Goal: Task Accomplishment & Management: Use online tool/utility

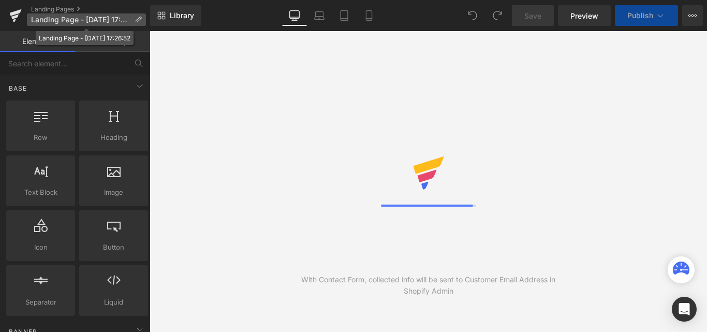
click at [137, 17] on icon at bounding box center [138, 19] width 7 height 7
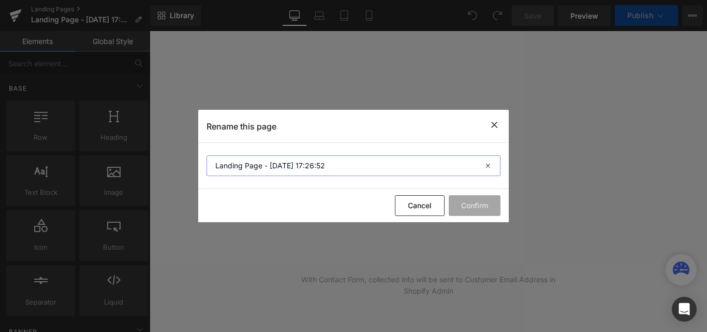
click at [344, 169] on input "Landing Page - [DATE] 17:26:52" at bounding box center [353, 165] width 294 height 21
type input "Price List"
click at [0, 0] on button "Confirm" at bounding box center [0, 0] width 0 height 0
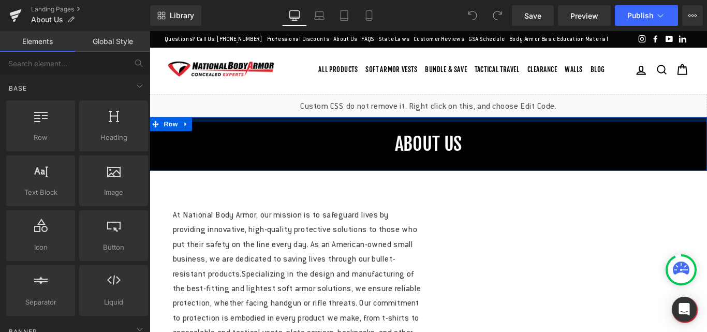
click at [244, 133] on div at bounding box center [463, 130] width 626 height 5
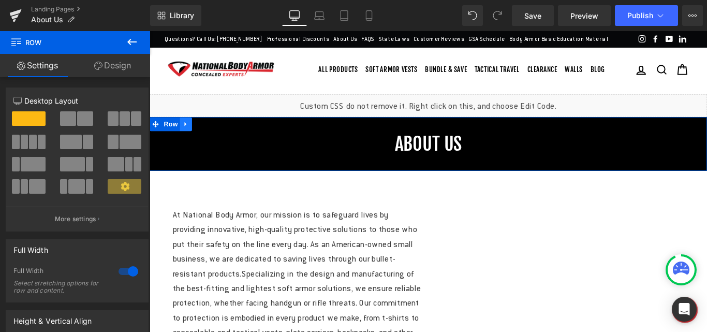
click at [190, 143] on link at bounding box center [190, 136] width 13 height 16
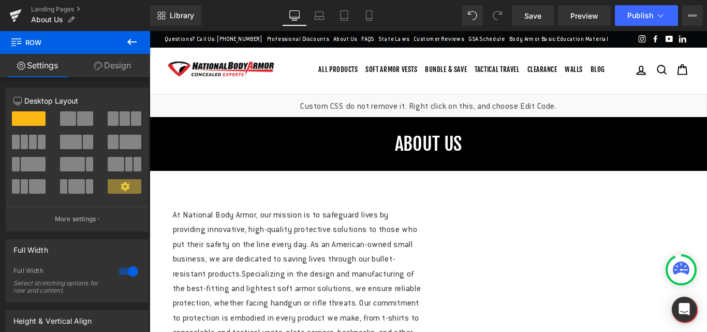
click at [135, 40] on icon at bounding box center [132, 42] width 12 height 12
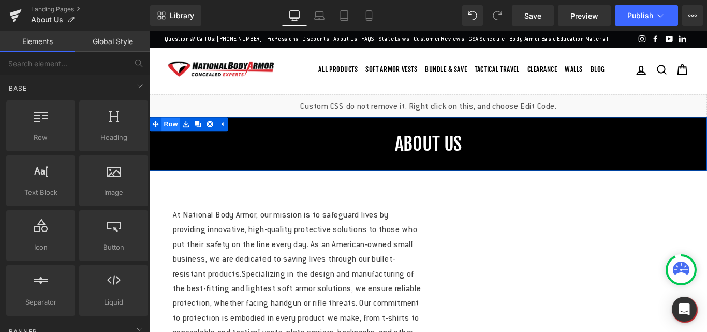
click at [164, 143] on span "Row" at bounding box center [173, 136] width 21 height 16
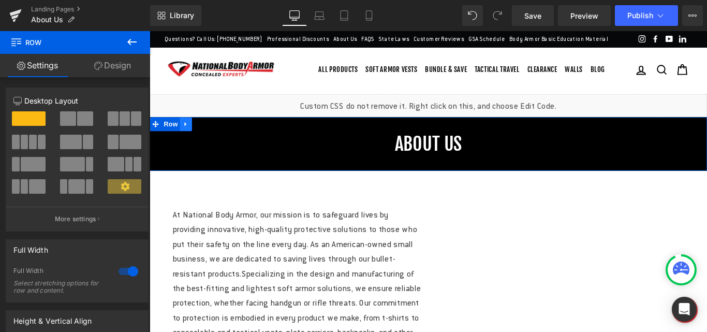
click at [189, 138] on icon at bounding box center [190, 135] width 2 height 5
click at [187, 139] on icon at bounding box center [190, 135] width 7 height 8
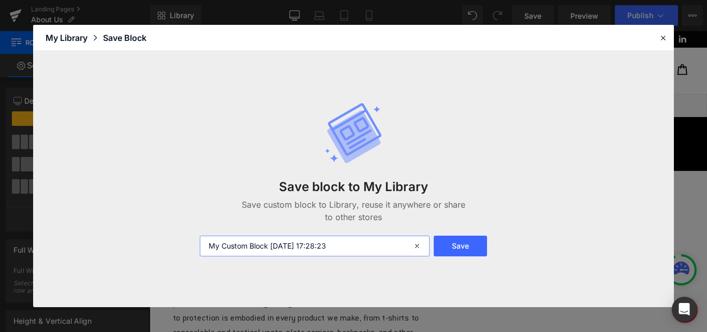
click at [0, 0] on input "My Custom Block 2025-08-25 17:28:23" at bounding box center [0, 0] width 0 height 0
type input "Inner Banner"
click at [0, 0] on button "Save" at bounding box center [0, 0] width 0 height 0
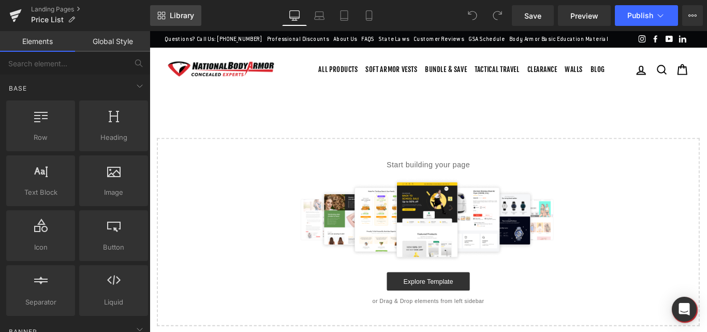
click at [180, 13] on span "Library" at bounding box center [182, 15] width 24 height 9
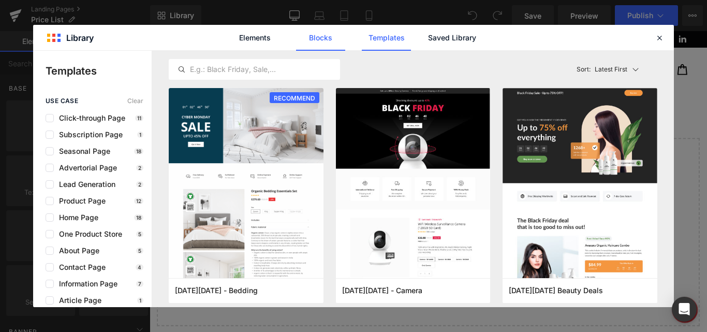
click at [0, 0] on link "Blocks" at bounding box center [0, 0] width 0 height 0
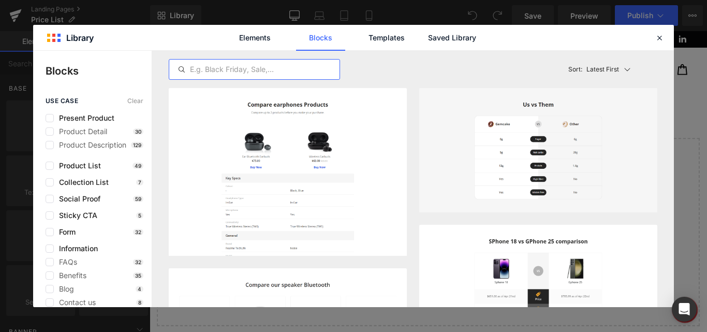
click at [247, 68] on input "text" at bounding box center [254, 69] width 170 height 12
click at [0, 0] on link "Templates" at bounding box center [0, 0] width 0 height 0
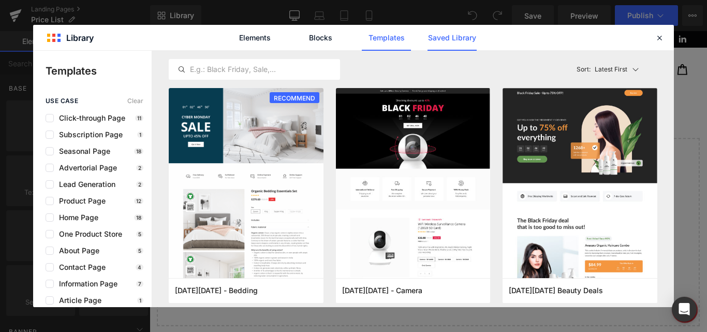
click at [0, 0] on link "Saved Library" at bounding box center [0, 0] width 0 height 0
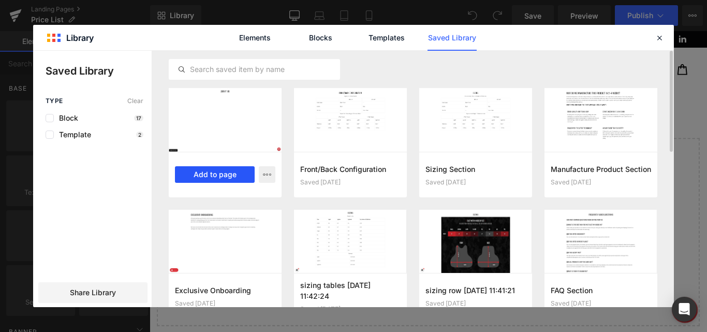
click at [224, 175] on button "Add to page" at bounding box center [215, 174] width 80 height 17
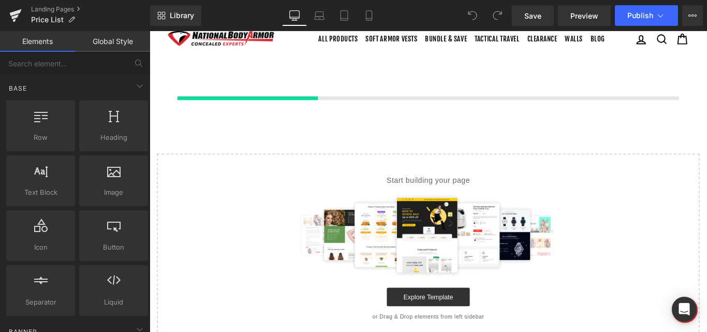
scroll to position [35, 0]
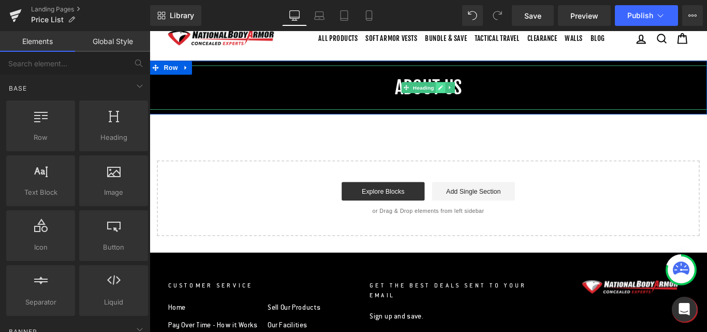
click at [474, 97] on icon at bounding box center [476, 94] width 5 height 5
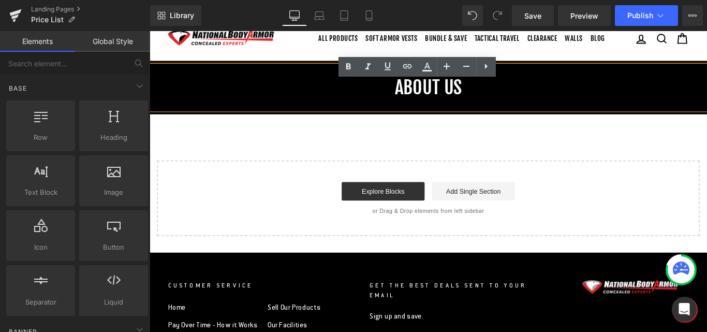
click at [472, 113] on h1 "ABOUT US" at bounding box center [463, 95] width 626 height 50
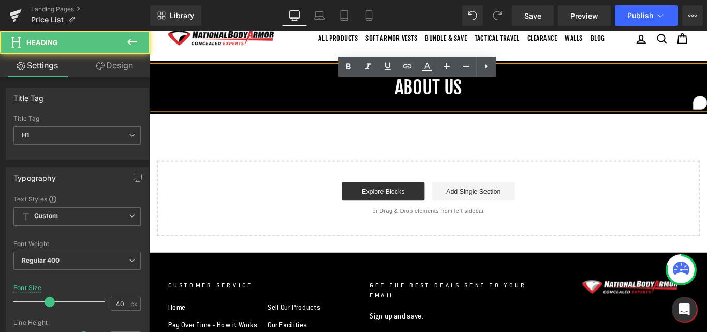
click at [560, 171] on div "ABOUT US Heading Row Select your layout" at bounding box center [463, 163] width 626 height 197
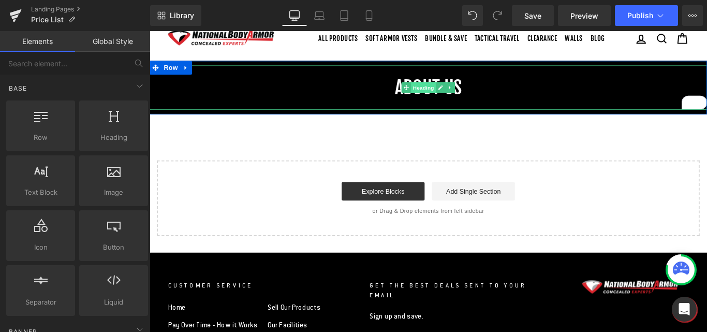
click at [444, 101] on span "Heading" at bounding box center [458, 94] width 28 height 12
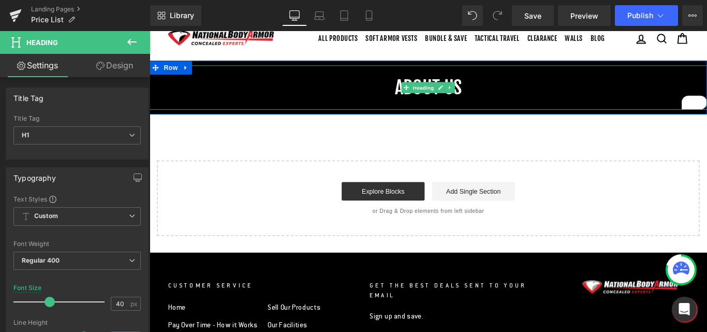
click at [425, 114] on h1 "ABOUT US" at bounding box center [463, 95] width 626 height 50
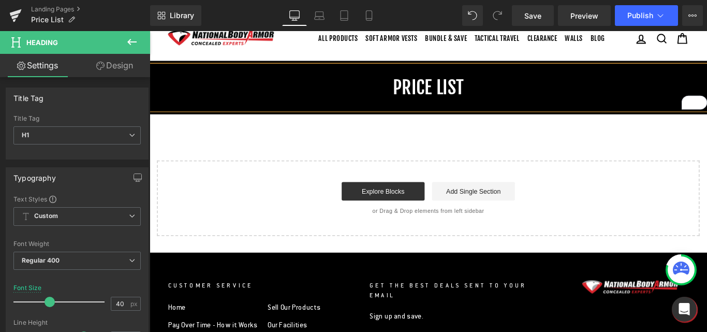
click at [502, 152] on div "price list Heading Row Select your layout" at bounding box center [463, 163] width 626 height 197
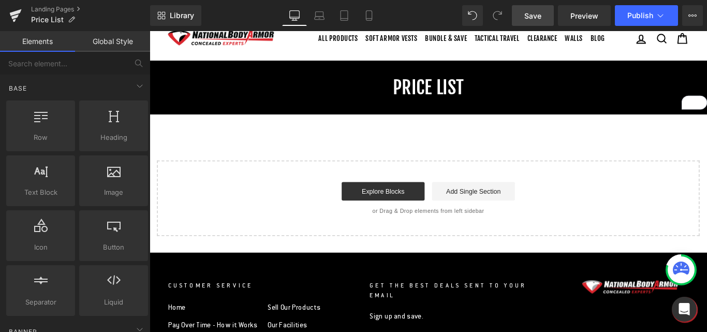
click at [535, 14] on span "Save" at bounding box center [532, 15] width 17 height 11
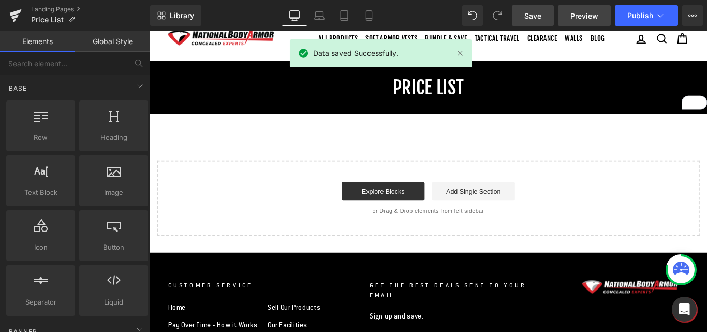
click at [581, 17] on span "Preview" at bounding box center [584, 15] width 28 height 11
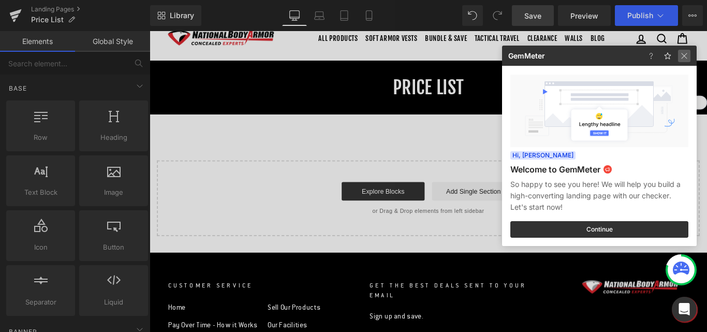
click at [681, 55] on img at bounding box center [684, 56] width 12 height 12
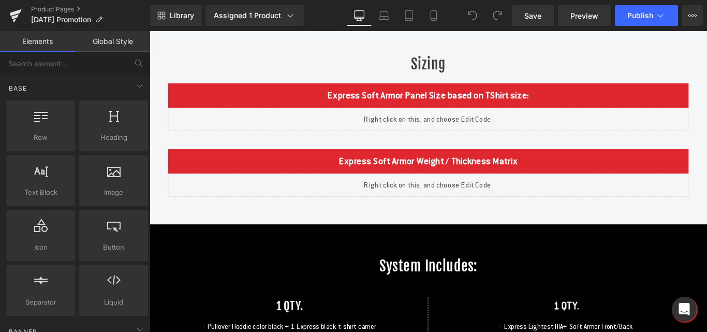
scroll to position [1387, 0]
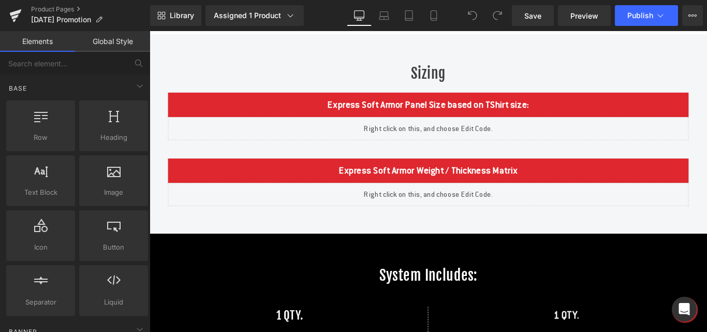
click at [398, 153] on div "Liquid" at bounding box center [462, 140] width 585 height 26
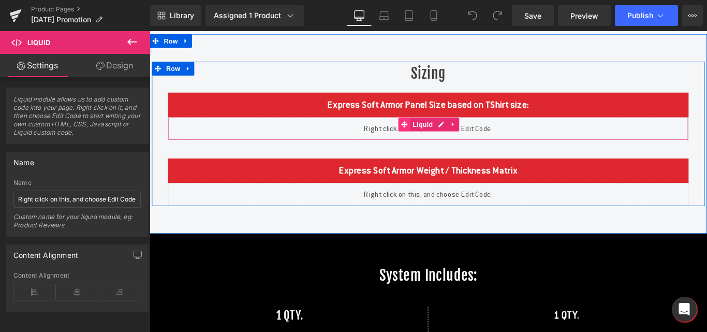
click at [429, 143] on span at bounding box center [435, 136] width 13 height 16
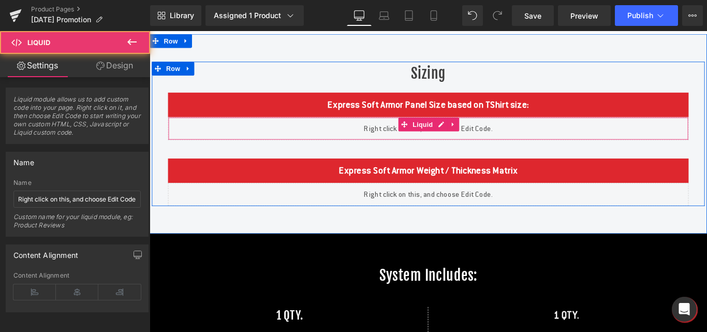
click at [369, 153] on div "Liquid" at bounding box center [462, 140] width 585 height 26
click at [472, 153] on div "Liquid" at bounding box center [462, 140] width 585 height 26
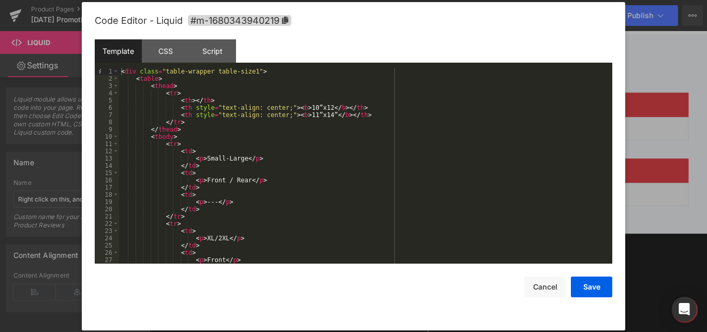
scroll to position [0, 0]
click at [542, 283] on button "Cancel" at bounding box center [544, 286] width 41 height 21
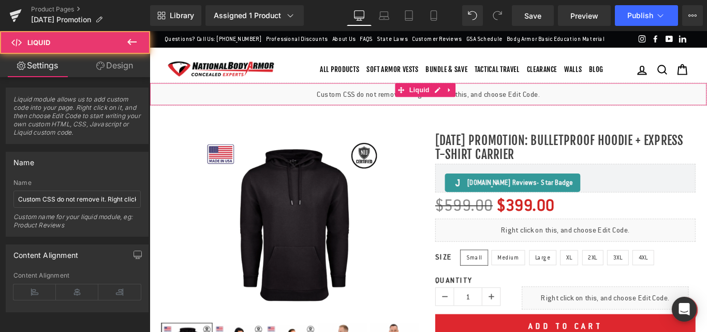
click at [359, 115] on div "Liquid" at bounding box center [463, 102] width 626 height 26
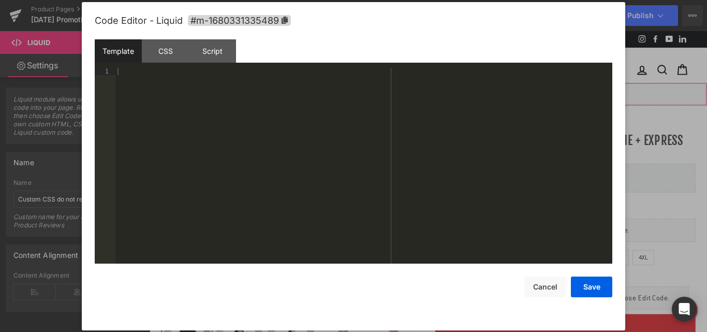
click at [471, 115] on div "Liquid" at bounding box center [463, 102] width 626 height 26
click at [150, 57] on div "CSS" at bounding box center [165, 50] width 47 height 23
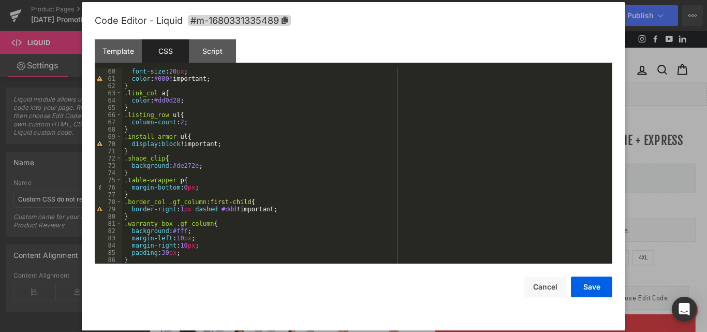
scroll to position [404, 0]
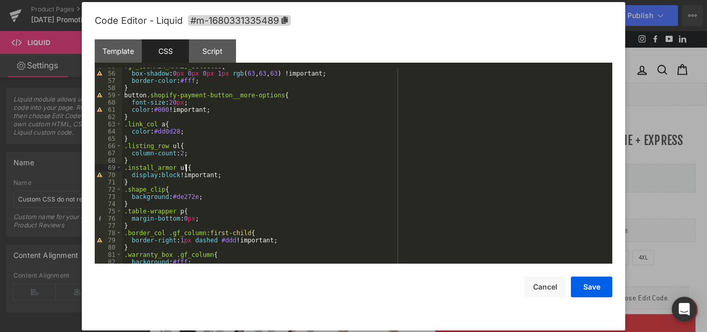
click at [228, 168] on div ".gf_swatch.gf_selected { box-shadow : 0 px 0 px 0 px 1 px rgb ( 63 , 63 , 63 ) …" at bounding box center [365, 168] width 486 height 210
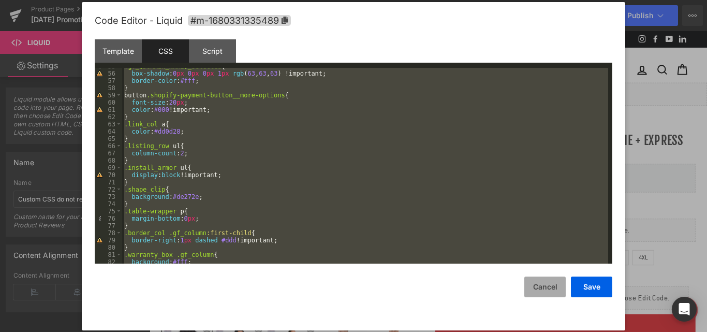
click at [539, 286] on button "Cancel" at bounding box center [544, 286] width 41 height 21
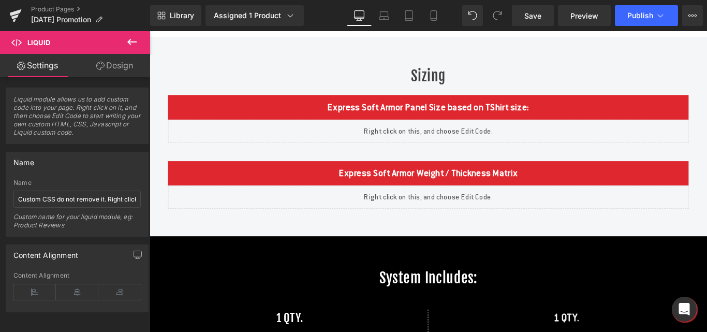
scroll to position [1294, 0]
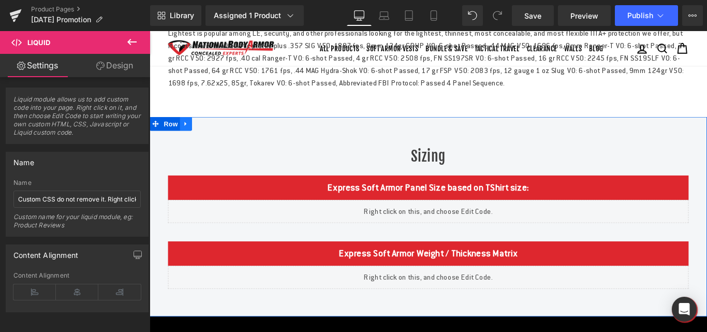
click at [189, 137] on icon at bounding box center [190, 134] width 2 height 5
click at [187, 139] on icon at bounding box center [190, 134] width 7 height 7
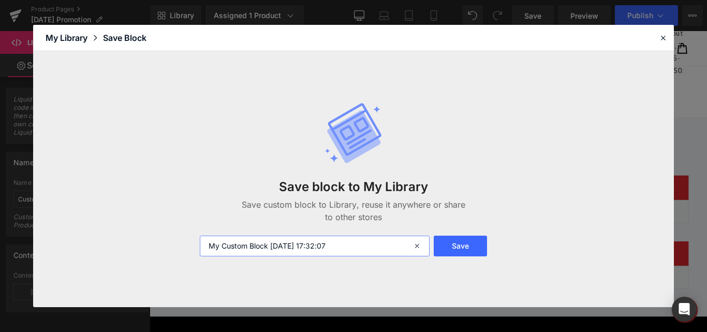
click at [283, 241] on input "My Custom Block 2025-08-25 17:32:07" at bounding box center [315, 245] width 230 height 21
type input "Table Section"
click at [470, 241] on button "Save" at bounding box center [460, 245] width 53 height 21
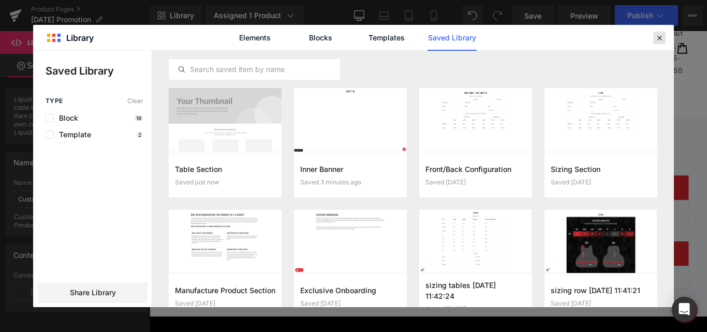
drag, startPoint x: 654, startPoint y: 38, endPoint x: 413, endPoint y: 1, distance: 243.6
click at [654, 38] on div at bounding box center [659, 38] width 12 height 12
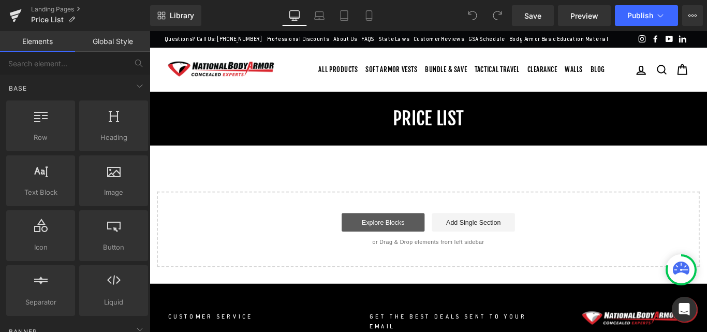
click at [411, 256] on link "Explore Blocks" at bounding box center [411, 245] width 93 height 21
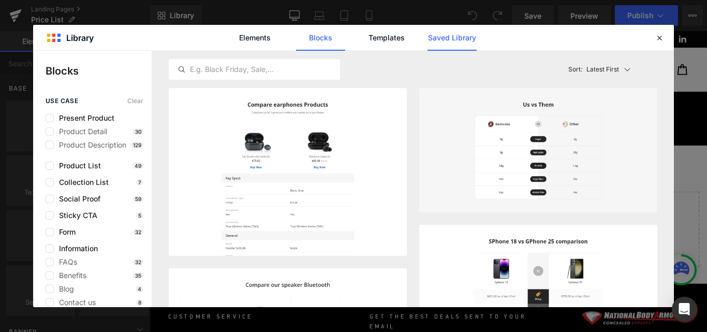
click at [451, 39] on link "Saved Library" at bounding box center [451, 38] width 49 height 26
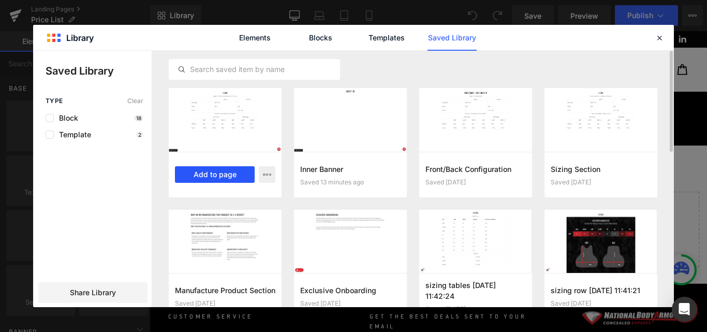
click at [223, 181] on button "Add to page" at bounding box center [215, 174] width 80 height 17
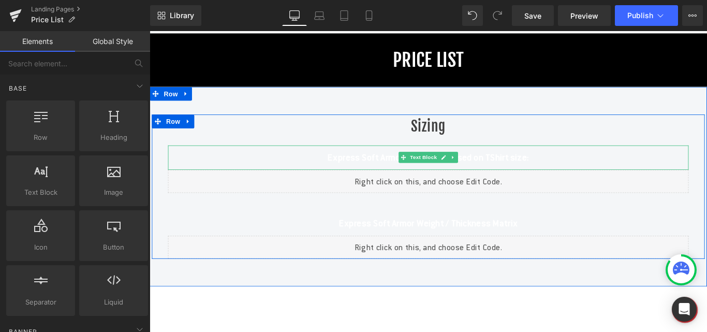
scroll to position [43, 0]
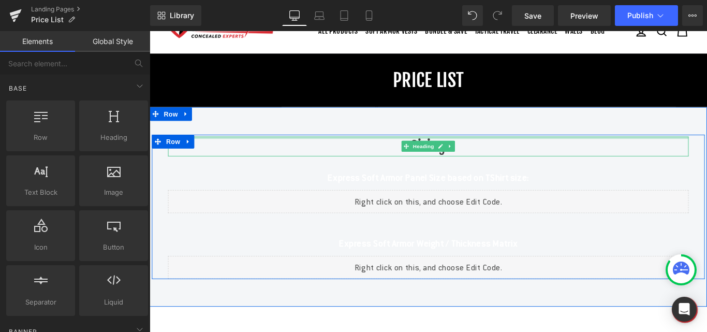
click at [447, 170] on h2 "Sizing" at bounding box center [462, 161] width 585 height 22
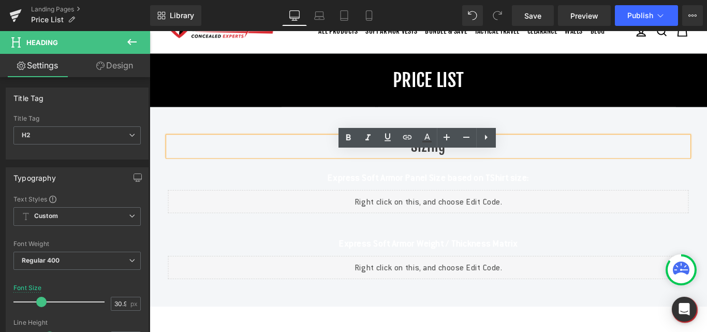
click at [446, 172] on h2 "Sizing" at bounding box center [462, 161] width 585 height 22
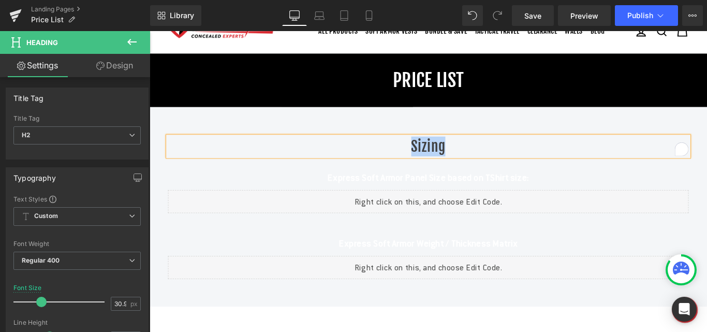
paste div "To enrich screen reader interactions, please activate Accessibility in Grammarl…"
click at [541, 198] on div "Front/Back Soft Armor Heading Express Soft Armor Panel Size based on TShirt siz…" at bounding box center [462, 230] width 600 height 160
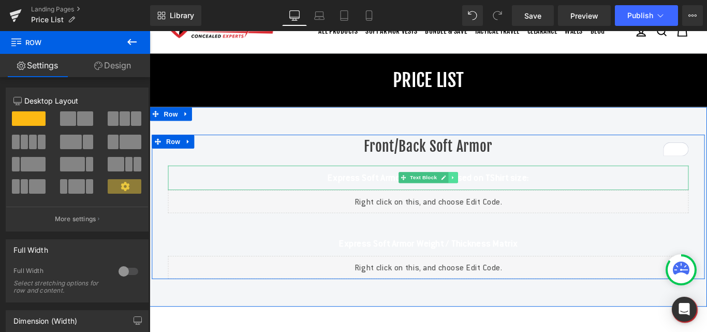
click at [488, 199] on icon at bounding box center [490, 196] width 6 height 6
click at [493, 199] on icon at bounding box center [496, 196] width 6 height 6
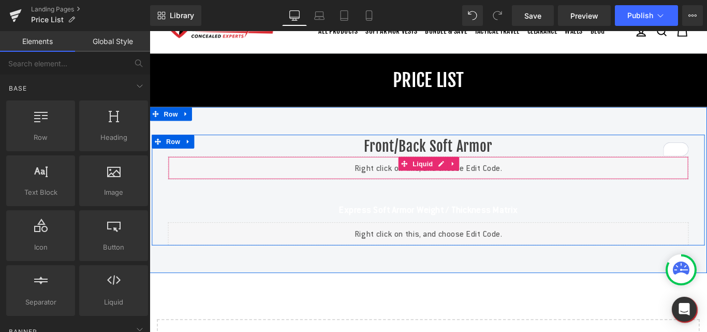
click at [556, 198] on div "Liquid" at bounding box center [462, 185] width 585 height 26
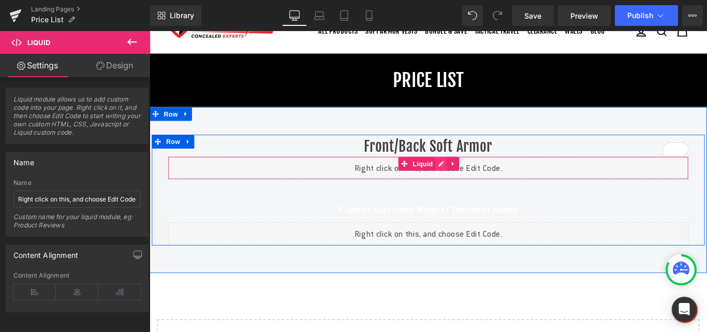
click at [472, 197] on div "Liquid" at bounding box center [462, 185] width 585 height 26
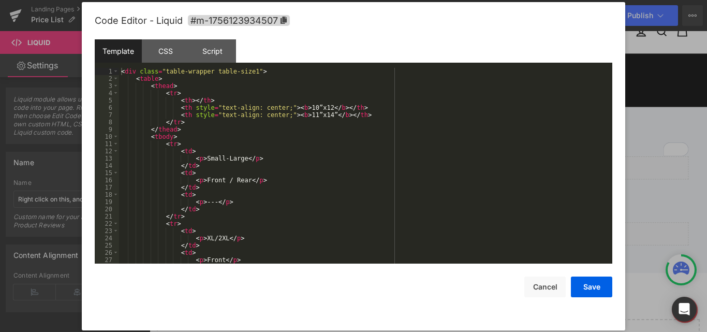
click at [246, 155] on div "< div class = "table-wrapper table-size1" > < table > < thead > < tr > < th > <…" at bounding box center [363, 173] width 489 height 210
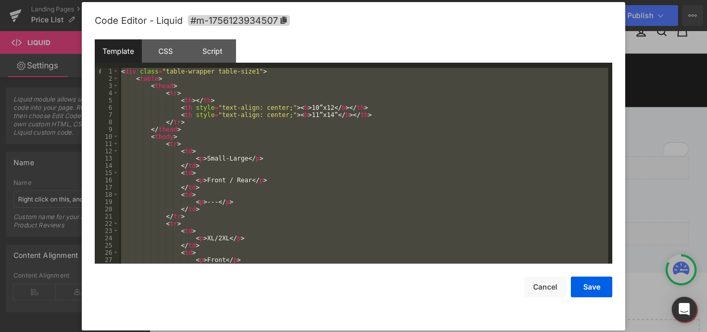
click at [299, 232] on div "< div class = "table-wrapper table-size1" > < table > < thead > < tr > < th > <…" at bounding box center [363, 166] width 489 height 196
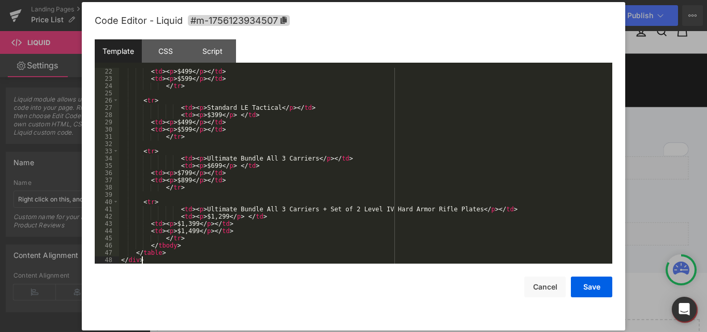
scroll to position [152, 0]
click at [595, 284] on button "Save" at bounding box center [591, 286] width 41 height 21
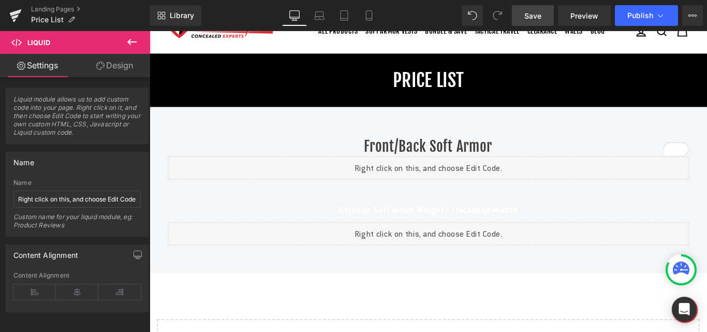
click at [526, 14] on span "Save" at bounding box center [532, 15] width 17 height 11
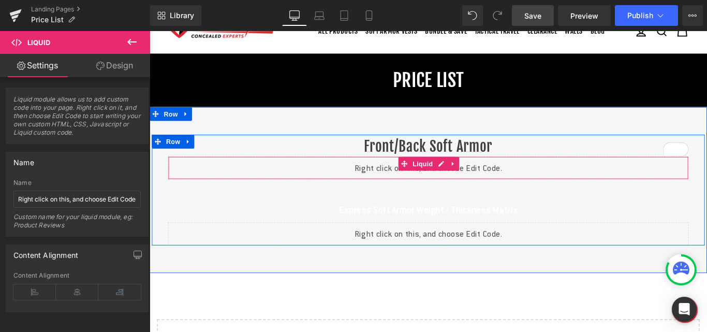
click at [302, 195] on div "Liquid" at bounding box center [462, 185] width 585 height 26
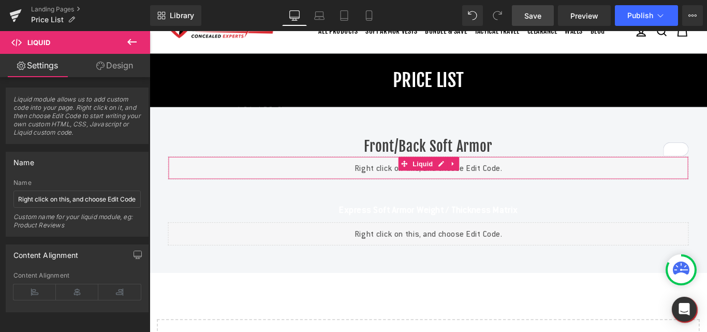
click at [122, 66] on link "Design" at bounding box center [114, 65] width 75 height 23
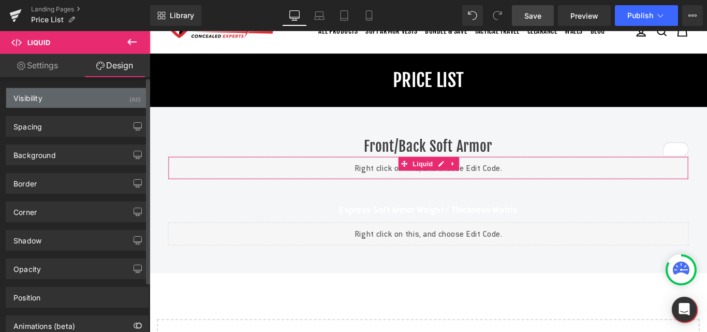
type input "0"
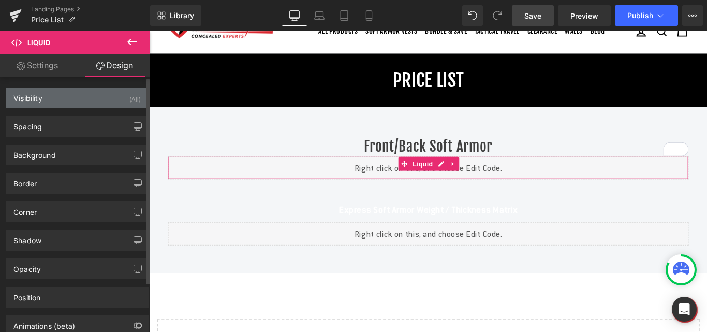
type input "0"
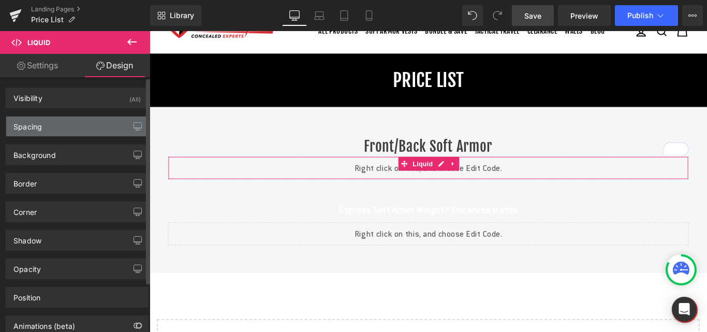
click at [32, 128] on div "Spacing" at bounding box center [27, 123] width 28 height 14
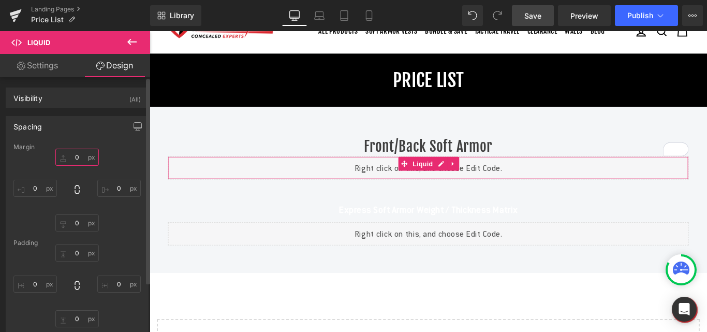
click at [80, 160] on input "0" at bounding box center [76, 157] width 43 height 17
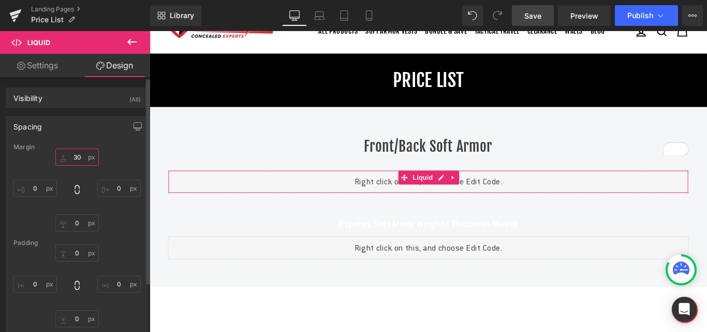
type input "30"
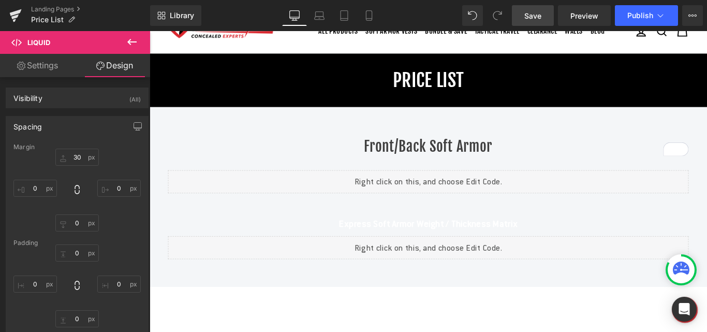
click at [535, 16] on span "Save" at bounding box center [532, 15] width 17 height 11
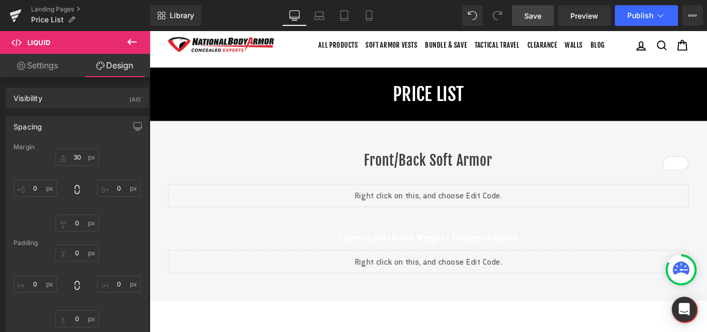
scroll to position [52, 0]
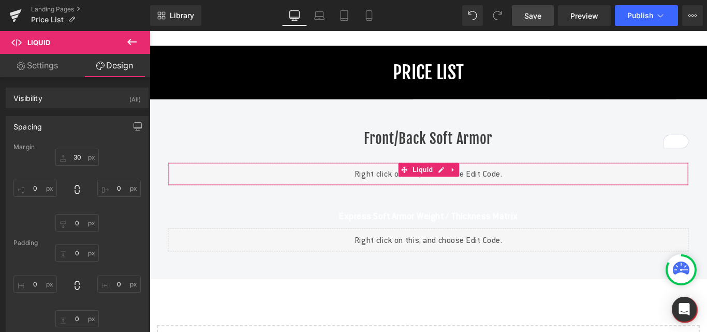
click at [40, 65] on link "Settings" at bounding box center [37, 65] width 75 height 23
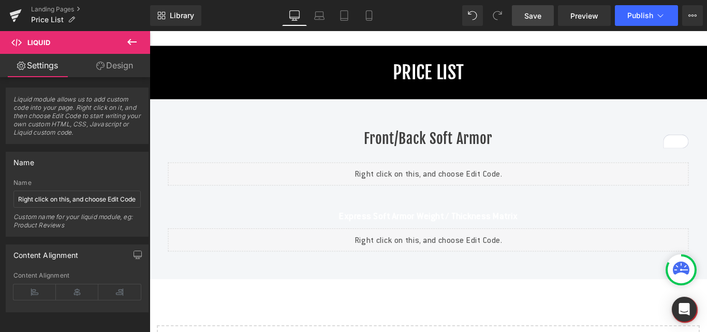
click at [131, 41] on icon at bounding box center [131, 42] width 9 height 6
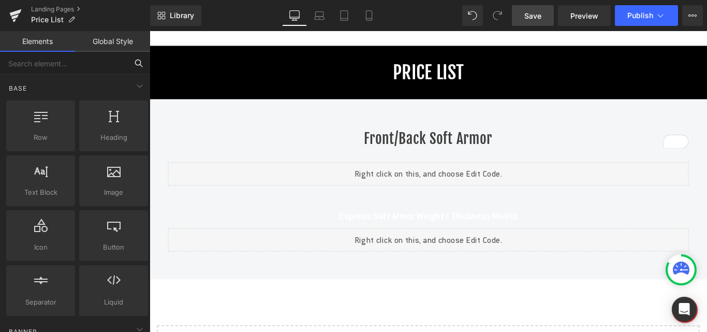
click at [67, 65] on input "text" at bounding box center [63, 63] width 127 height 23
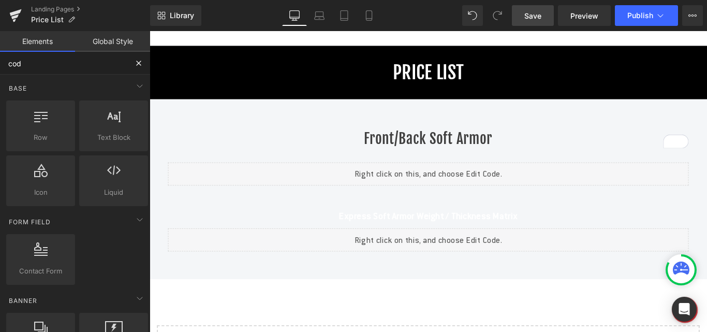
type input "code"
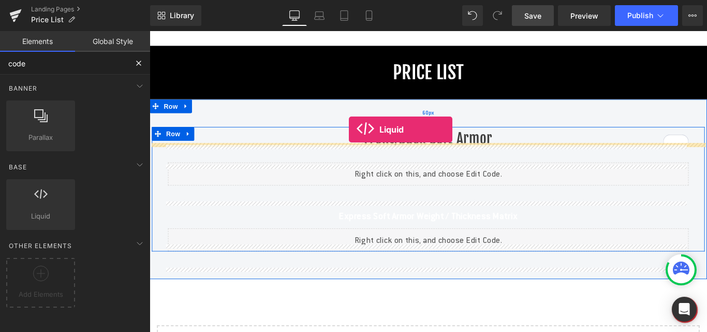
drag, startPoint x: 195, startPoint y: 242, endPoint x: 374, endPoint y: 142, distance: 204.8
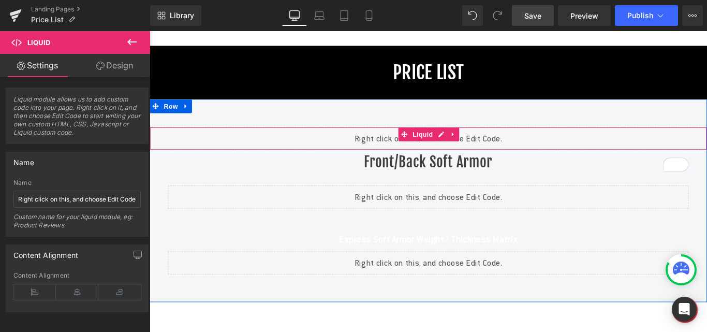
click at [337, 165] on div "Liquid" at bounding box center [463, 152] width 626 height 26
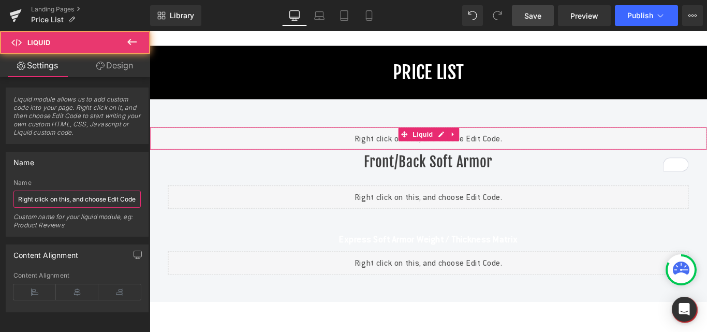
click at [46, 201] on input "Right click on this, and choose Edit Code." at bounding box center [76, 198] width 127 height 17
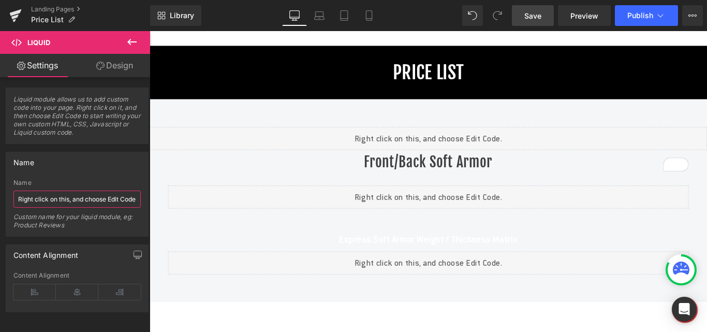
paste input "Custom CSS do not remove it."
type input "Custom CSS do not remove it. Right click on this, and choose Edit Code."
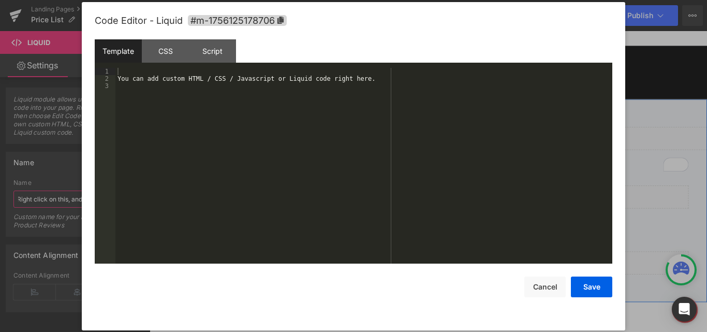
click at [472, 164] on div "Liquid" at bounding box center [463, 152] width 626 height 26
click at [199, 102] on div "You can add custom HTML / CSS / Javascript or Liquid code right here." at bounding box center [363, 173] width 497 height 210
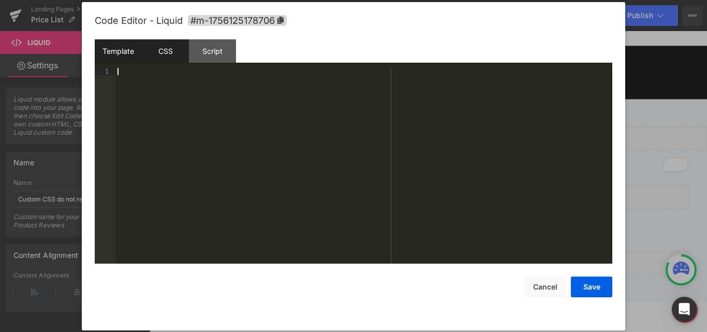
click at [159, 52] on div "CSS" at bounding box center [165, 50] width 47 height 23
click at [334, 182] on div "#m-1756125178706 { }" at bounding box center [363, 173] width 497 height 210
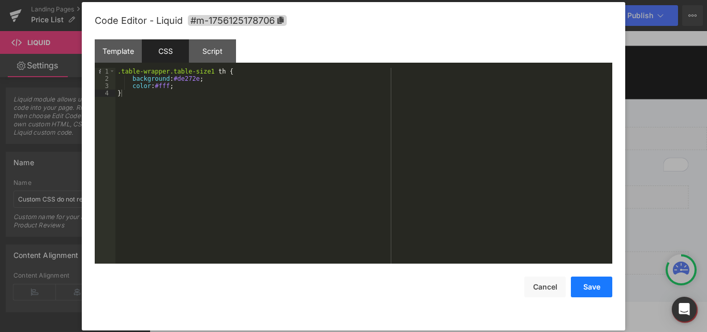
drag, startPoint x: 593, startPoint y: 283, endPoint x: 498, endPoint y: 299, distance: 96.1
click at [593, 283] on button "Save" at bounding box center [591, 286] width 41 height 21
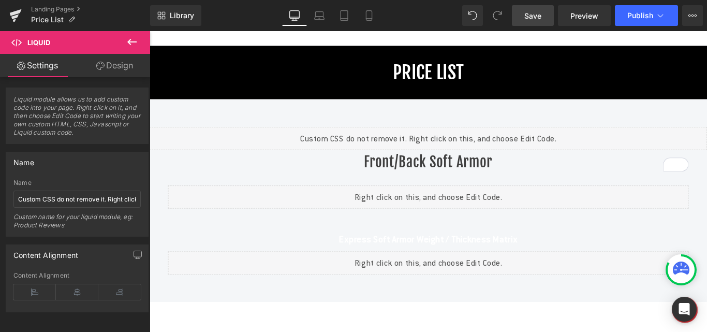
click at [530, 14] on span "Save" at bounding box center [532, 15] width 17 height 11
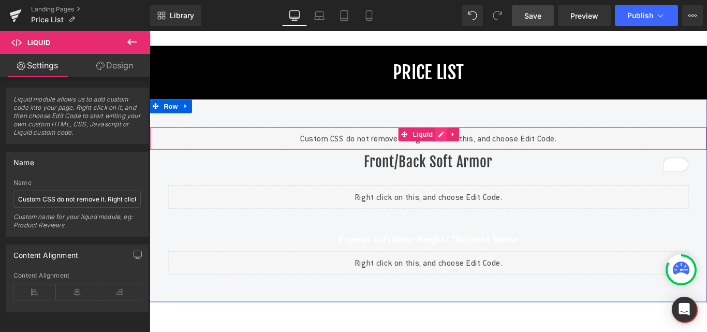
click at [475, 165] on div "Liquid" at bounding box center [463, 152] width 626 height 26
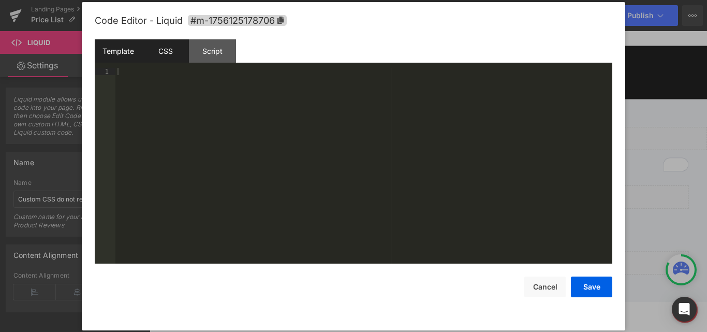
click at [166, 60] on div "CSS" at bounding box center [165, 50] width 47 height 23
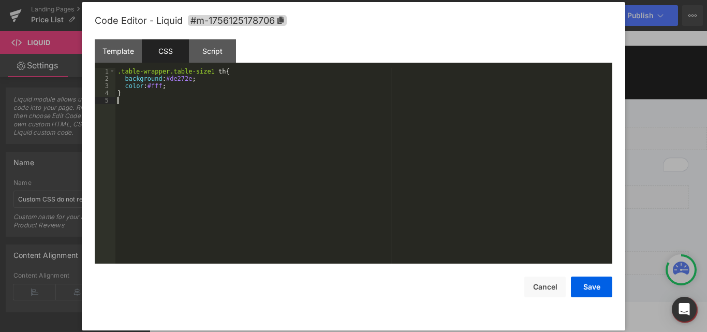
click at [193, 174] on div ".table-wrapper.table-size1 th { background : #de272e ; color : #fff ; }" at bounding box center [363, 173] width 497 height 210
click at [588, 293] on button "Save" at bounding box center [591, 286] width 41 height 21
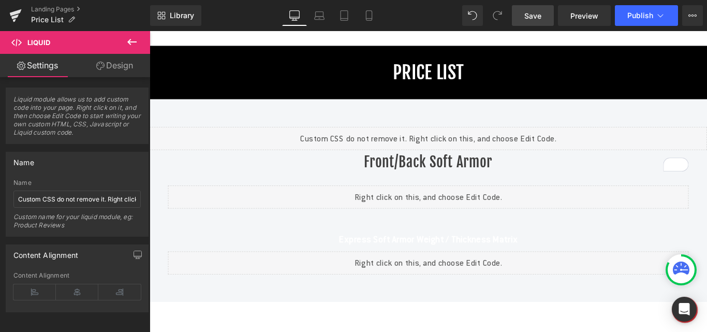
click at [529, 12] on span "Save" at bounding box center [532, 15] width 17 height 11
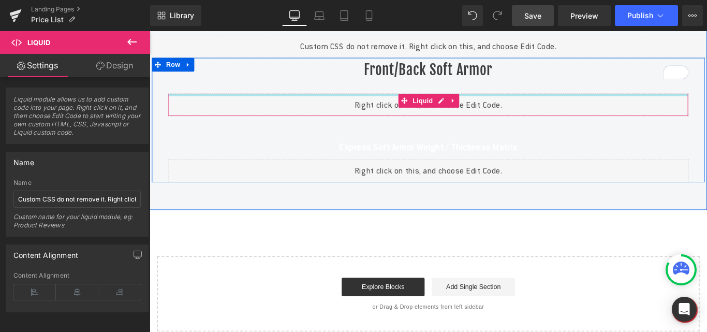
scroll to position [104, 0]
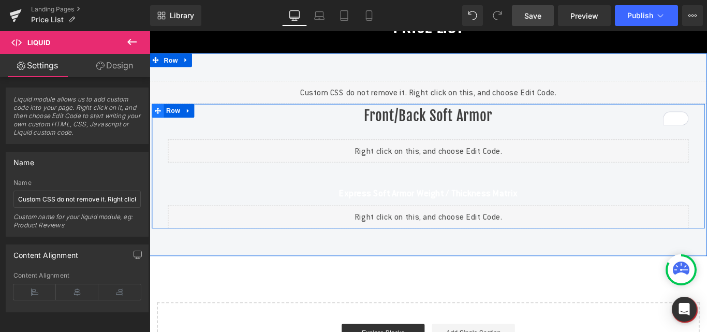
click at [161, 128] on span at bounding box center [158, 121] width 13 height 16
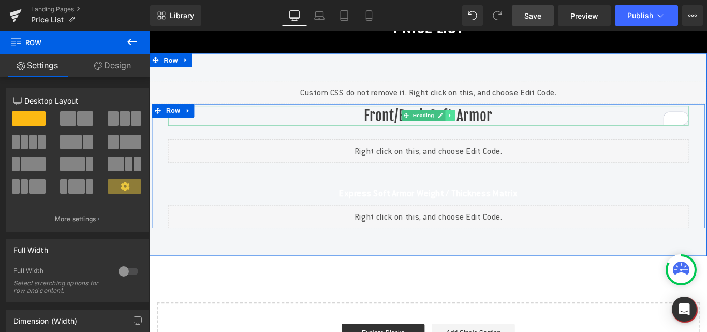
click at [485, 129] on icon at bounding box center [487, 126] width 6 height 6
click at [479, 129] on icon at bounding box center [482, 126] width 6 height 6
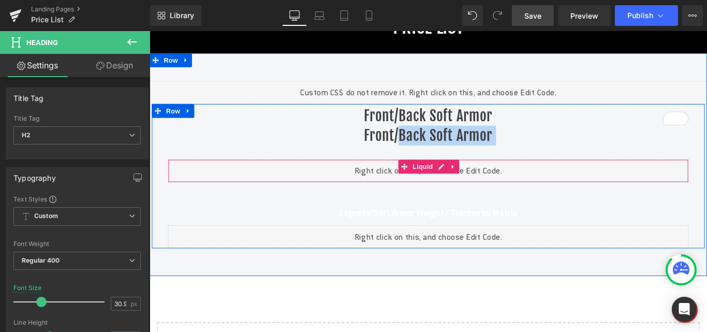
drag, startPoint x: 426, startPoint y: 165, endPoint x: 438, endPoint y: 211, distance: 47.6
click at [438, 211] on div "Front/Back Soft Armor Heading Front/Back Soft Armor Heading Liquid Express Soft…" at bounding box center [462, 195] width 600 height 160
click at [385, 244] on p "Express Soft Armor Weight / Thickness Matrix" at bounding box center [462, 235] width 574 height 17
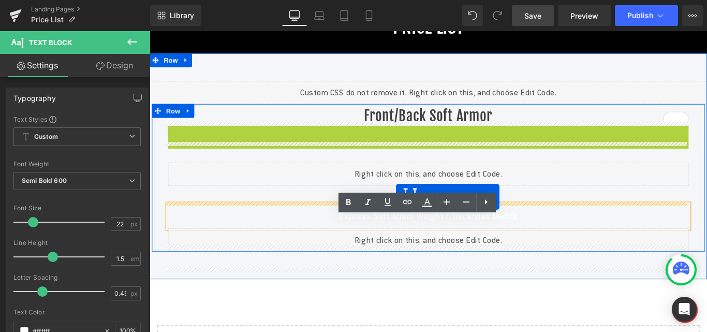
drag, startPoint x: 433, startPoint y: 167, endPoint x: 580, endPoint y: 166, distance: 147.5
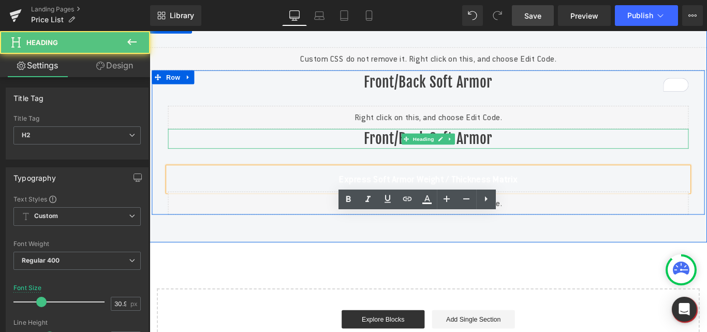
scroll to position [145, 0]
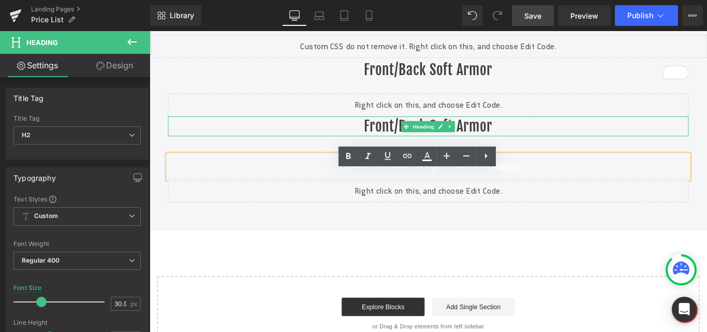
click at [570, 149] on h2 "Front/Back Soft Armor" at bounding box center [462, 138] width 585 height 22
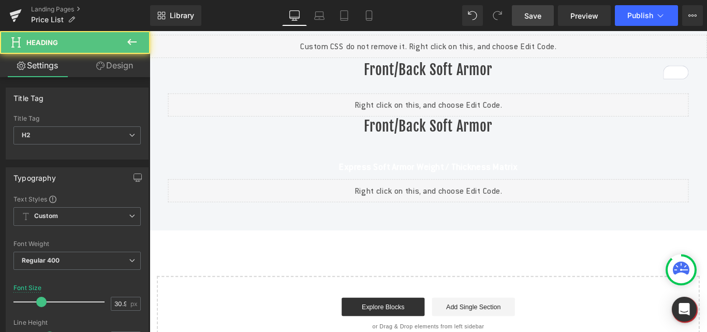
click at [126, 63] on link "Design" at bounding box center [114, 65] width 75 height 23
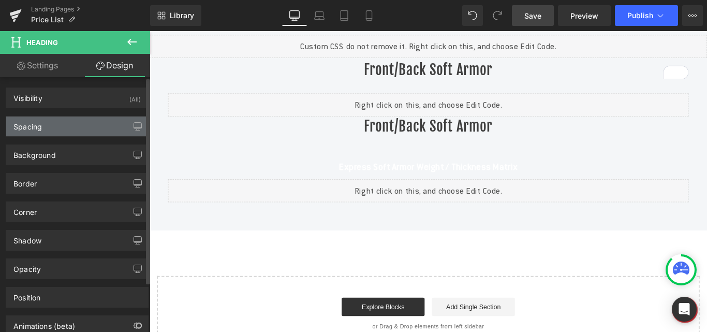
type input "0"
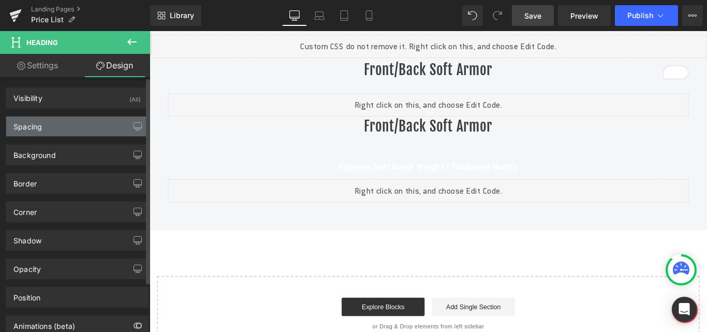
type input "0"
click at [26, 120] on div "Spacing" at bounding box center [27, 123] width 28 height 14
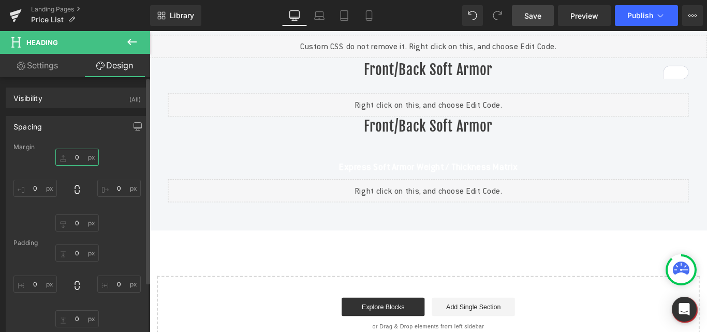
click at [71, 161] on input "0" at bounding box center [76, 157] width 43 height 17
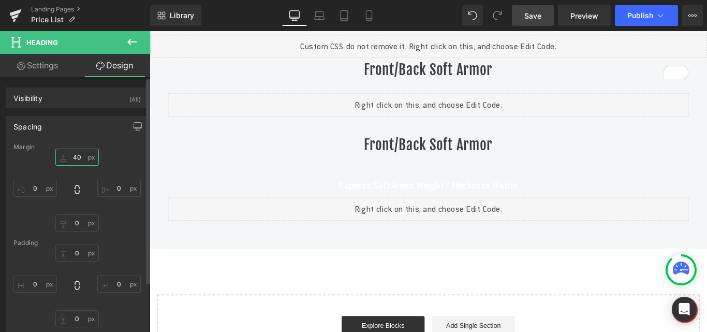
type input "40"
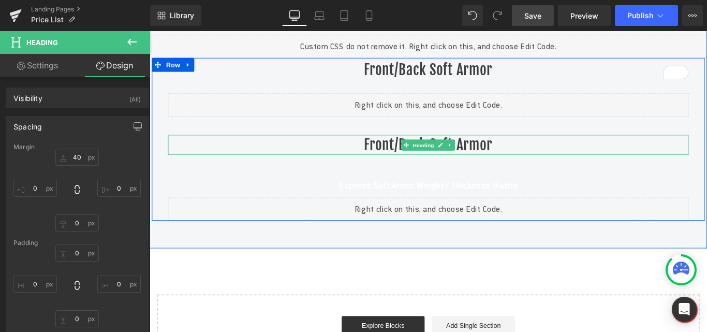
click at [404, 170] on h2 "Front/Back Soft Armor" at bounding box center [462, 158] width 585 height 22
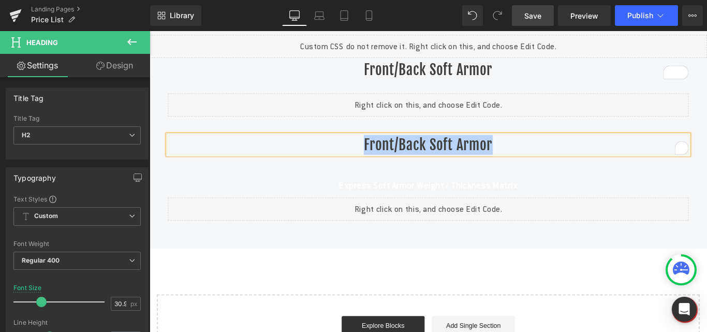
paste div "To enrich screen reader interactions, please activate Accessibility in Grammarl…"
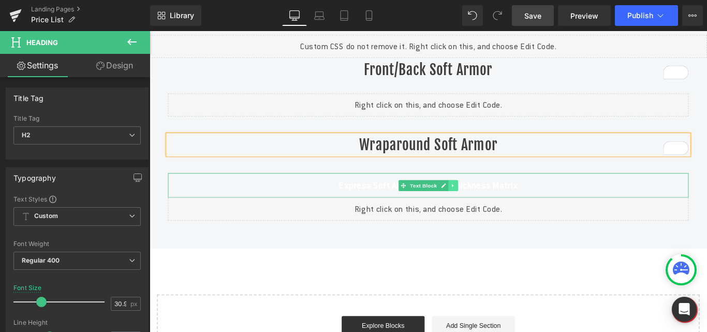
click at [489, 206] on icon at bounding box center [490, 204] width 2 height 4
click at [493, 207] on icon at bounding box center [496, 204] width 6 height 6
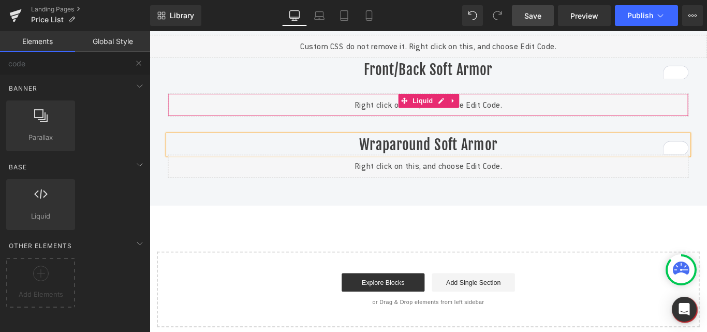
click at [383, 127] on div "Liquid" at bounding box center [462, 114] width 585 height 26
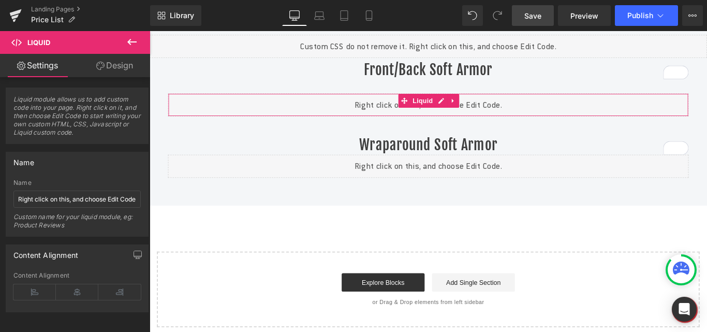
click at [121, 67] on link "Design" at bounding box center [114, 65] width 75 height 23
click at [0, 0] on div "Spacing" at bounding box center [0, 0] width 0 height 0
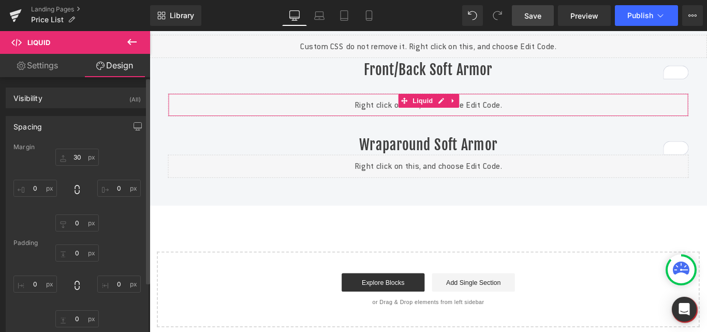
type input "30"
type input "0"
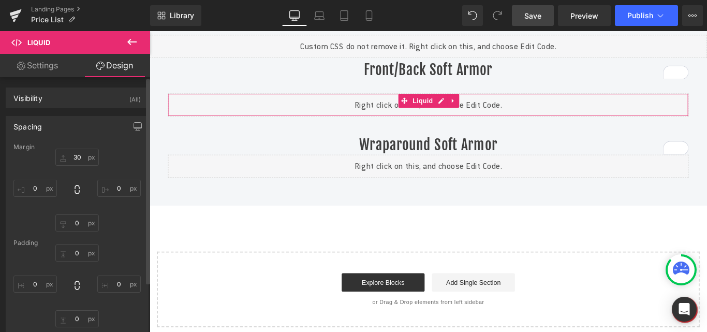
type input "0"
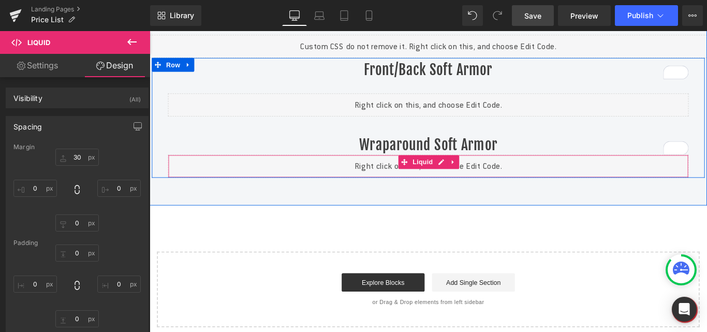
click at [389, 194] on div "Liquid" at bounding box center [462, 183] width 585 height 26
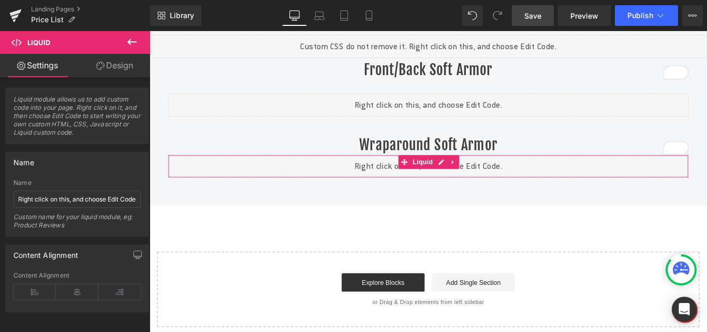
click at [128, 63] on link "Design" at bounding box center [114, 65] width 75 height 23
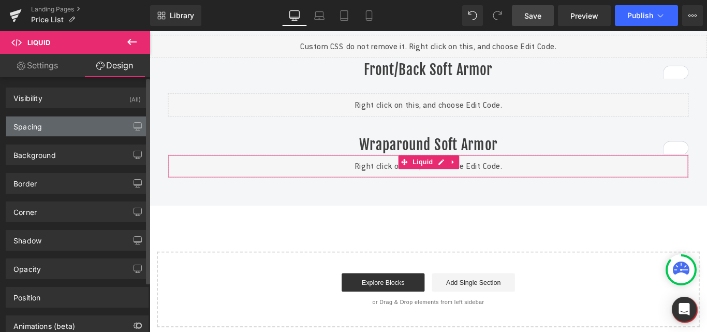
click at [41, 124] on div "Spacing" at bounding box center [27, 123] width 28 height 14
type input "0"
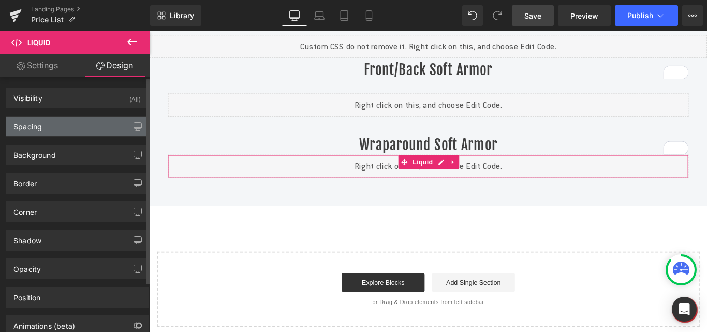
type input "0"
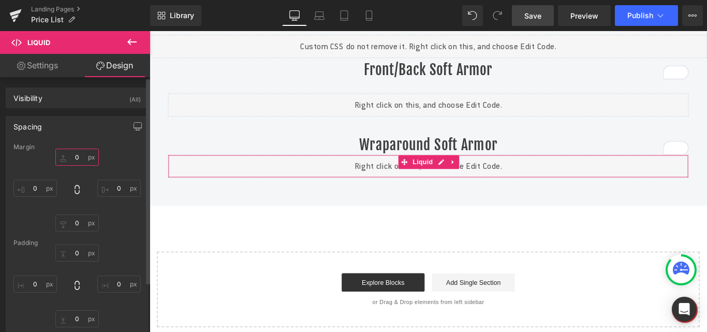
click at [70, 158] on input "0" at bounding box center [76, 157] width 43 height 17
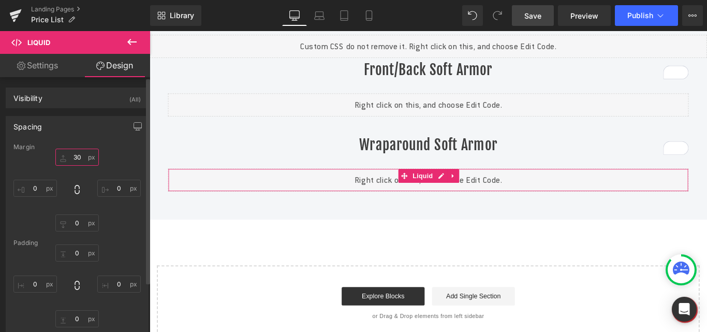
type input "30"
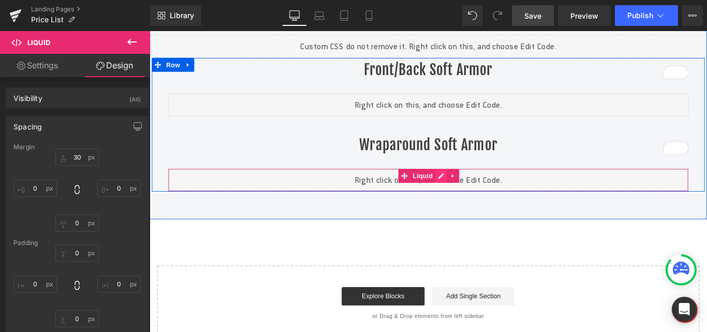
click at [466, 211] on div "Liquid" at bounding box center [462, 198] width 585 height 26
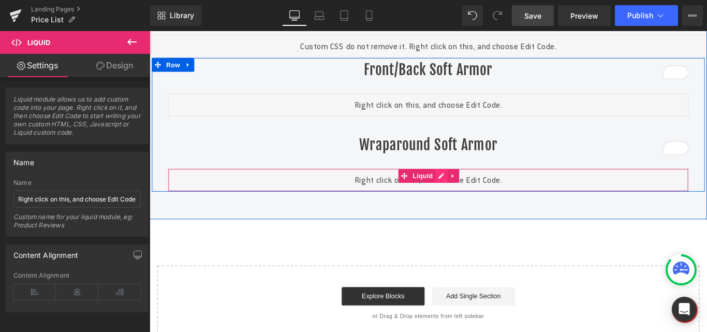
click at [472, 211] on div "Liquid" at bounding box center [462, 198] width 585 height 26
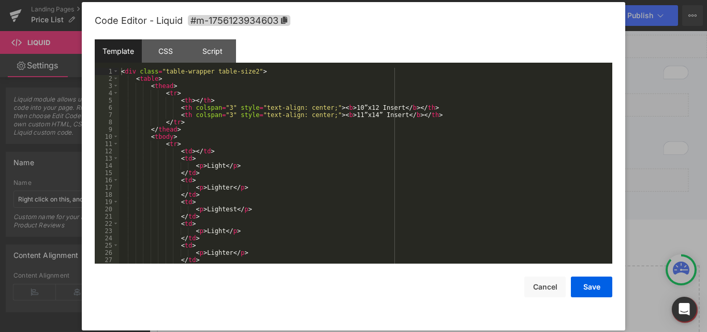
click at [349, 194] on div "< div class = "table-wrapper table-size2" > < table > < thead > < tr > < th > <…" at bounding box center [363, 173] width 489 height 210
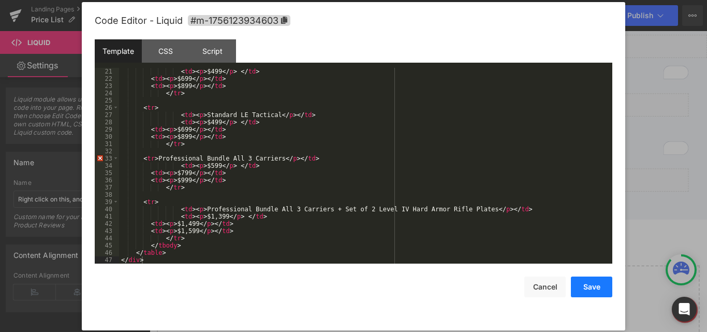
click at [590, 289] on button "Save" at bounding box center [591, 286] width 41 height 21
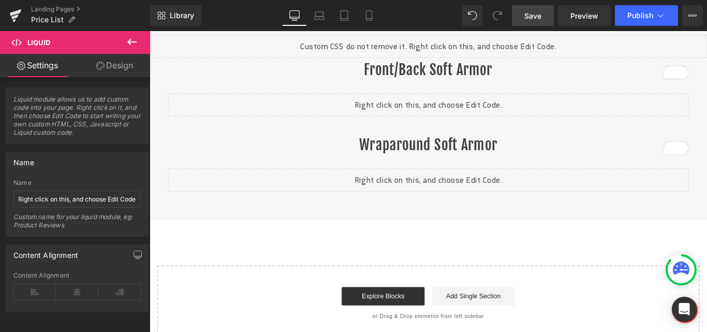
click at [551, 11] on link "Save" at bounding box center [533, 15] width 42 height 21
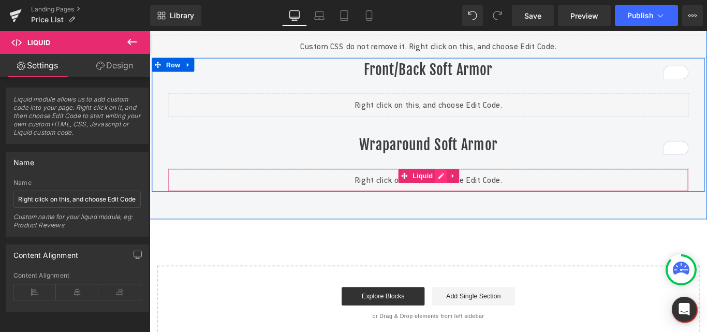
click at [472, 208] on div "Liquid" at bounding box center [462, 198] width 585 height 26
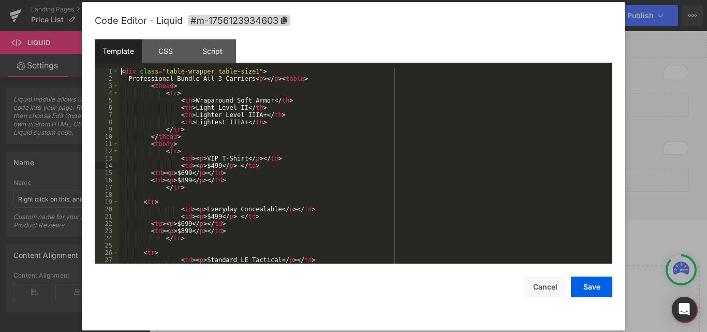
click at [283, 162] on div "< div class = "table-wrapper table-size1" > Professional Bundle All 3 Carriers …" at bounding box center [363, 173] width 489 height 210
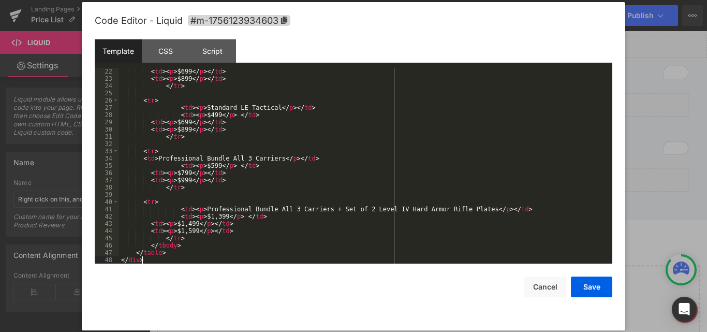
scroll to position [152, 0]
click at [582, 282] on button "Save" at bounding box center [591, 286] width 41 height 21
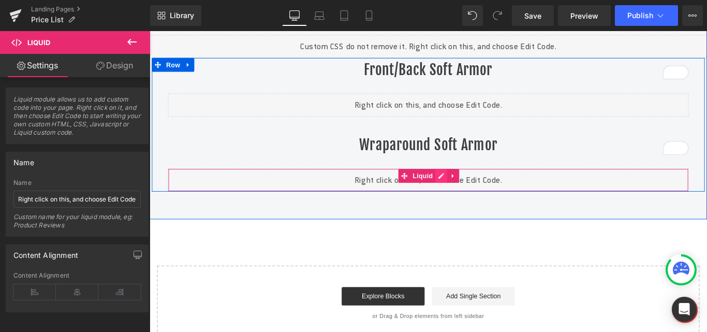
click at [470, 211] on div "Liquid" at bounding box center [462, 198] width 585 height 26
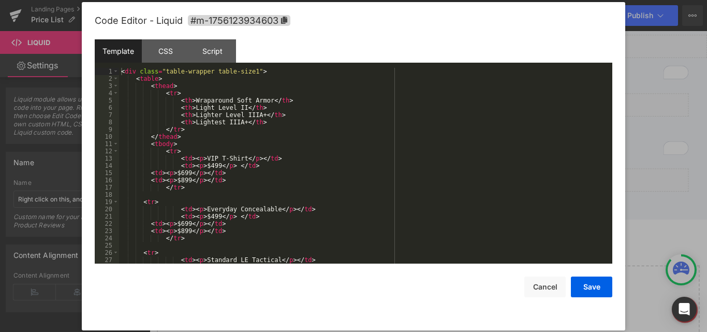
click at [308, 169] on div "< div class = "table-wrapper table-size1" > < table > < thead > < tr > < th > W…" at bounding box center [363, 173] width 489 height 210
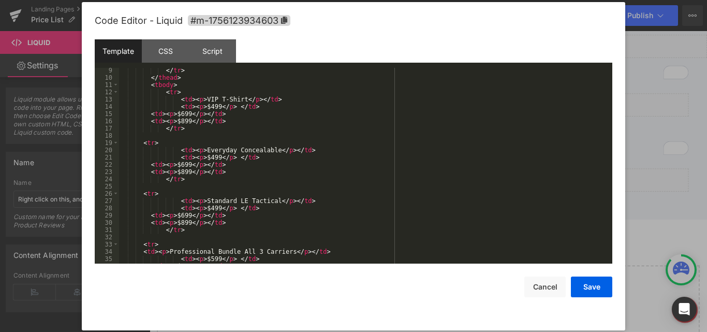
scroll to position [0, 0]
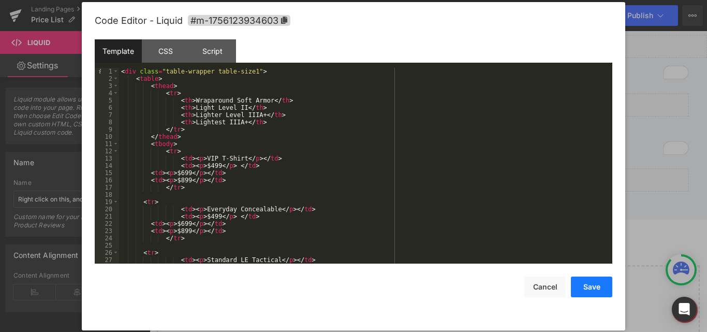
click at [576, 282] on button "Save" at bounding box center [591, 286] width 41 height 21
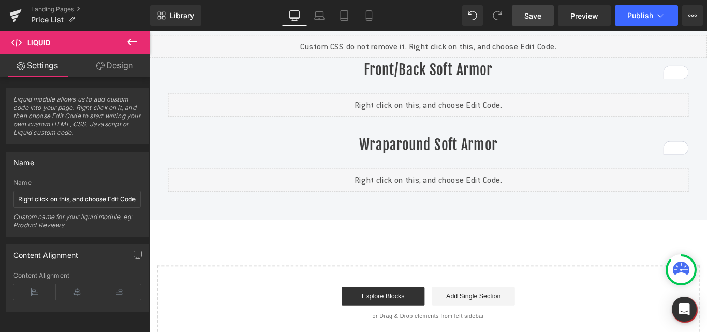
click at [532, 15] on span "Save" at bounding box center [532, 15] width 17 height 11
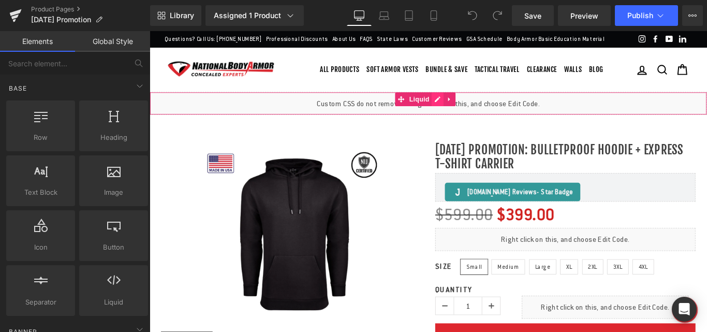
click at [472, 121] on div "Liquid" at bounding box center [463, 112] width 626 height 26
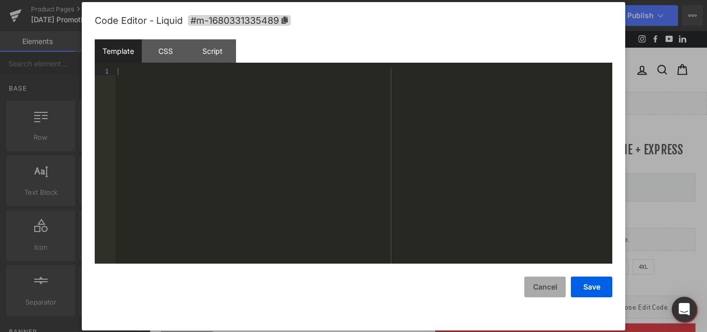
click at [0, 0] on button "Cancel" at bounding box center [0, 0] width 0 height 0
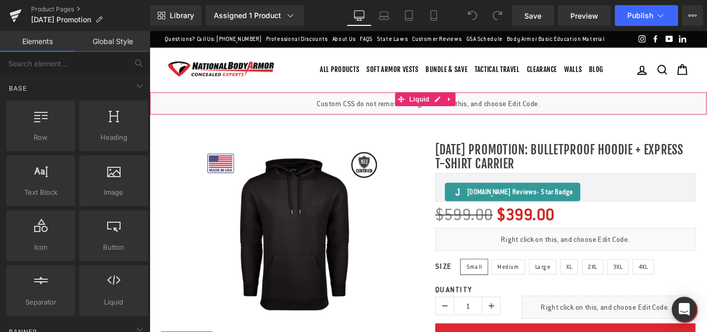
click at [320, 121] on div "Liquid" at bounding box center [463, 112] width 626 height 26
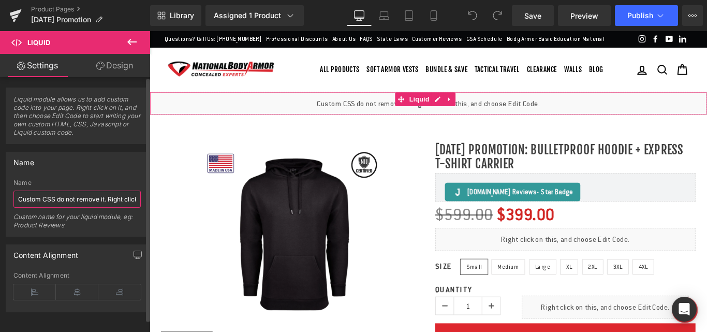
click at [73, 201] on input "Custom CSS do not remove it. Right click on this, and choose Edit Code." at bounding box center [76, 198] width 127 height 17
